Goal: Task Accomplishment & Management: Manage account settings

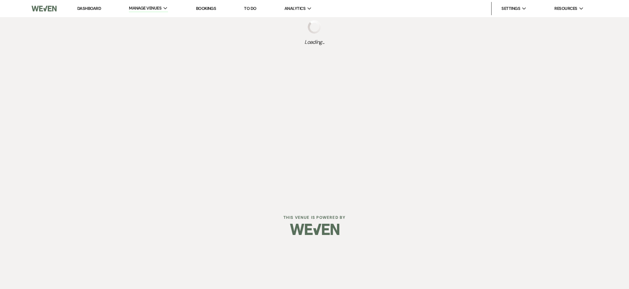
click at [91, 7] on link "Dashboard" at bounding box center [89, 9] width 24 height 6
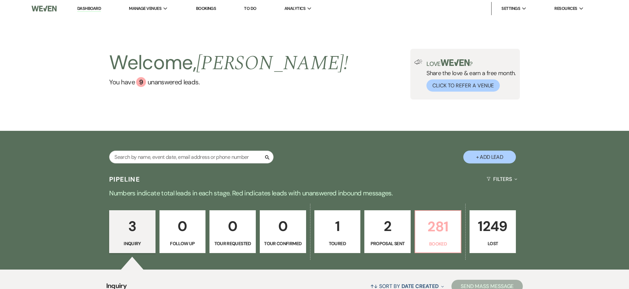
click at [427, 215] on p "281" at bounding box center [438, 226] width 38 height 22
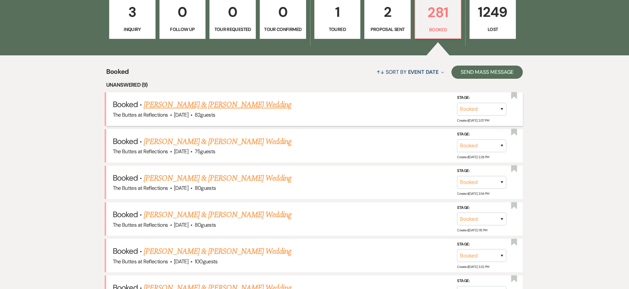
scroll to position [219, 0]
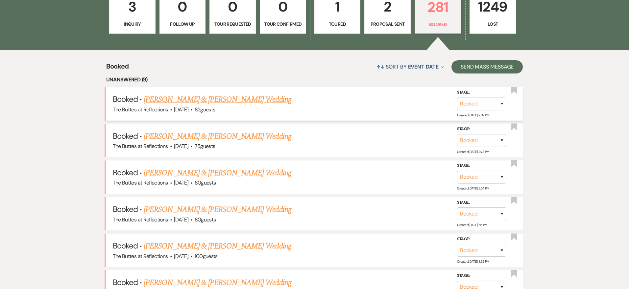
click at [220, 102] on link "[PERSON_NAME] & [PERSON_NAME] Wedding" at bounding box center [217, 99] width 147 height 12
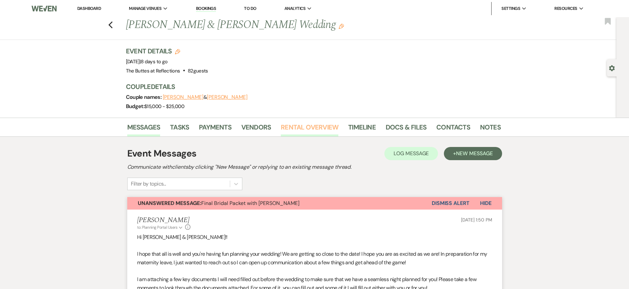
click at [297, 128] on link "Rental Overview" at bounding box center [310, 129] width 58 height 14
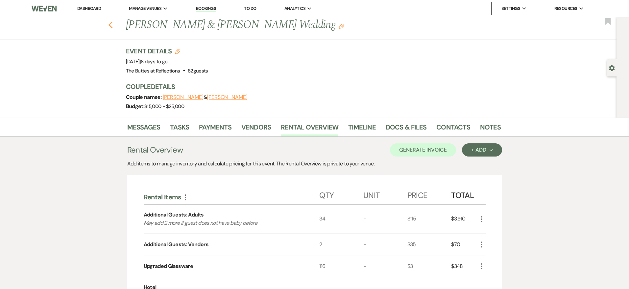
click at [109, 24] on use "button" at bounding box center [110, 24] width 4 height 7
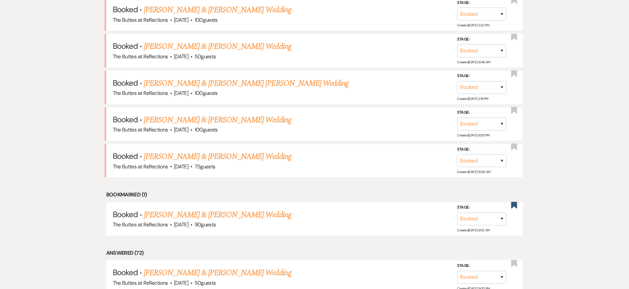
scroll to position [491, 0]
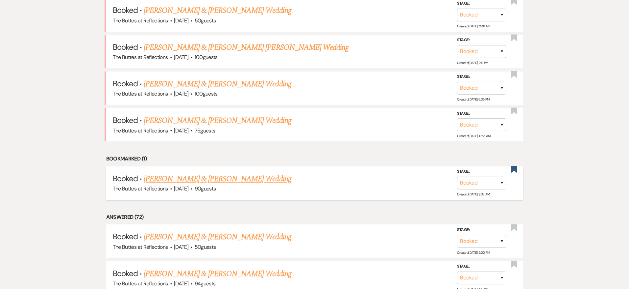
click at [227, 173] on link "[PERSON_NAME] & [PERSON_NAME] Wedding" at bounding box center [217, 179] width 147 height 12
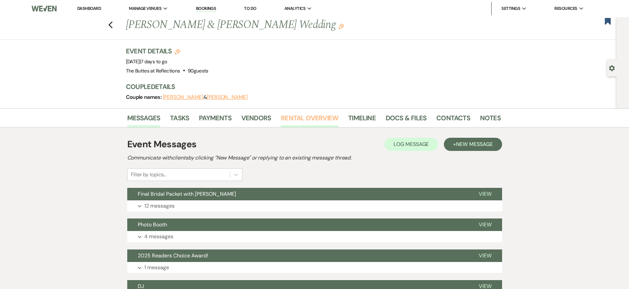
click at [291, 115] on link "Rental Overview" at bounding box center [310, 120] width 58 height 14
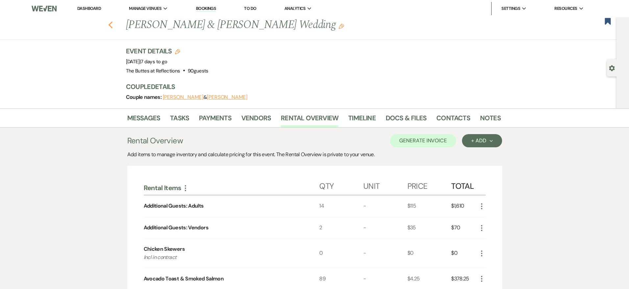
click at [109, 25] on use "button" at bounding box center [110, 24] width 4 height 7
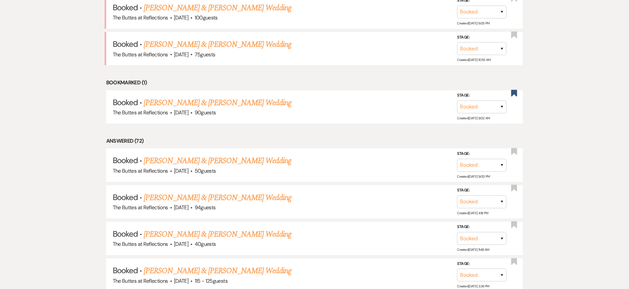
scroll to position [568, 0]
click at [214, 156] on link "[PERSON_NAME] & [PERSON_NAME] Wedding" at bounding box center [217, 160] width 147 height 12
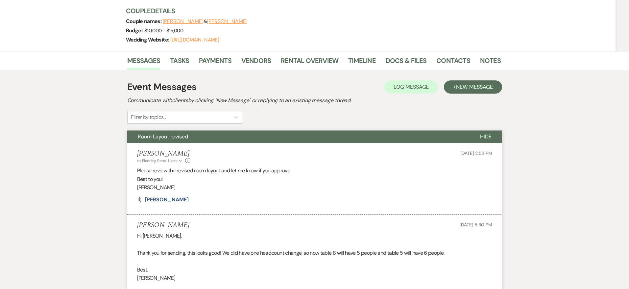
scroll to position [78, 0]
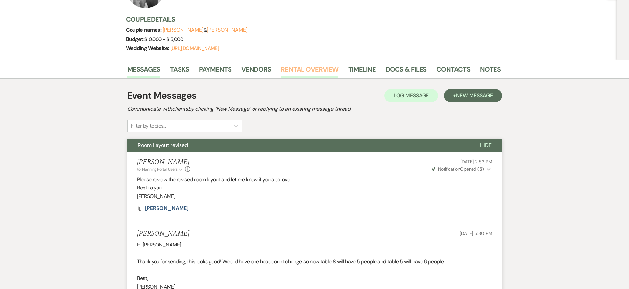
click at [299, 72] on link "Rental Overview" at bounding box center [310, 71] width 58 height 14
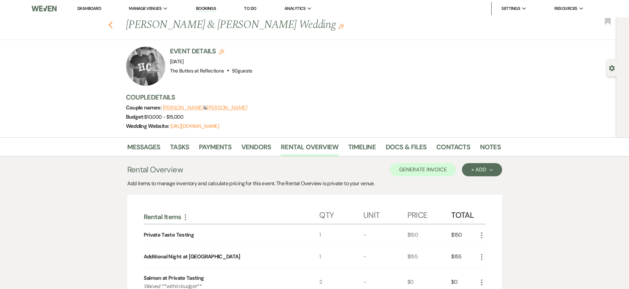
click at [112, 26] on icon "Previous" at bounding box center [110, 25] width 5 height 8
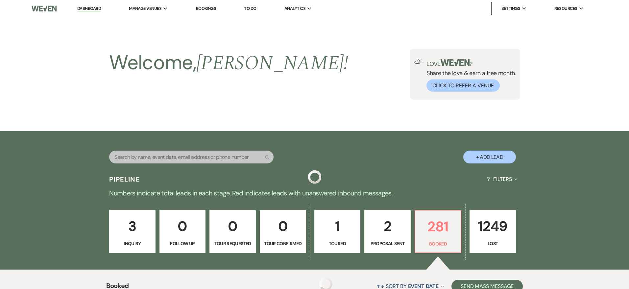
scroll to position [568, 0]
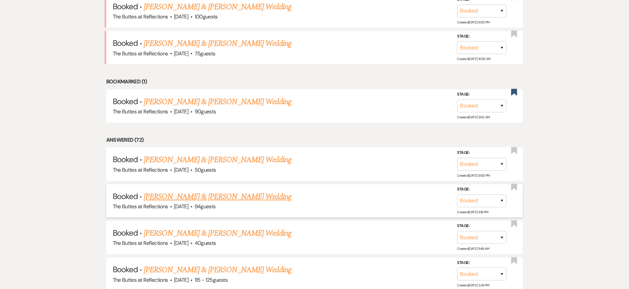
click at [230, 191] on link "[PERSON_NAME] & [PERSON_NAME] Wedding" at bounding box center [217, 196] width 147 height 12
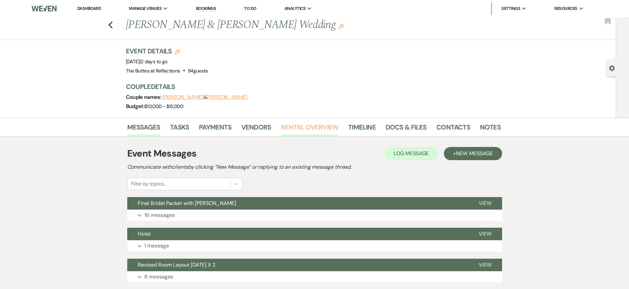
click at [297, 129] on link "Rental Overview" at bounding box center [310, 129] width 58 height 14
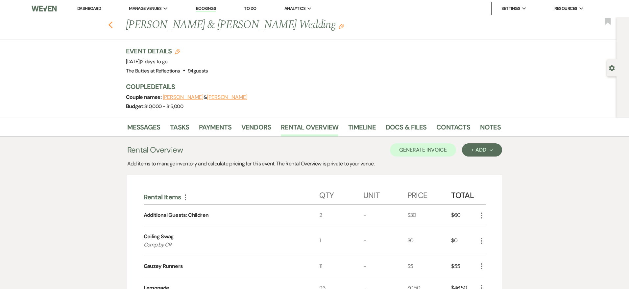
click at [112, 25] on icon "Previous" at bounding box center [110, 25] width 5 height 8
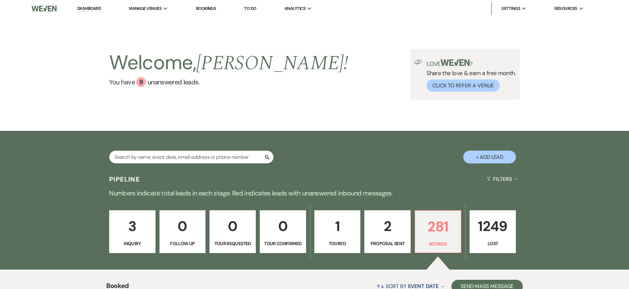
click at [80, 6] on link "Dashboard" at bounding box center [89, 9] width 24 height 6
